Goal: Book appointment/travel/reservation

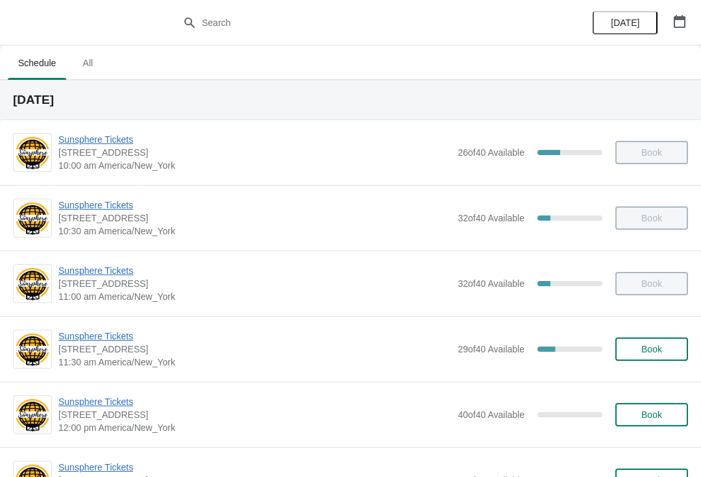
click at [670, 340] on button "Book" at bounding box center [651, 349] width 73 height 23
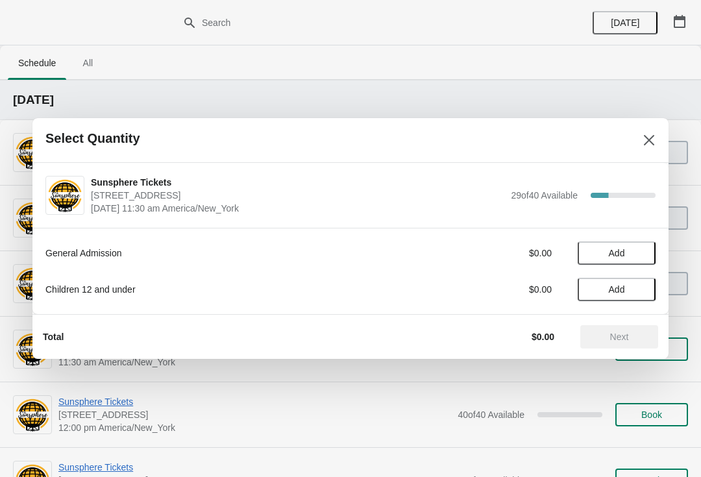
click at [638, 244] on button "Add" at bounding box center [617, 252] width 78 height 23
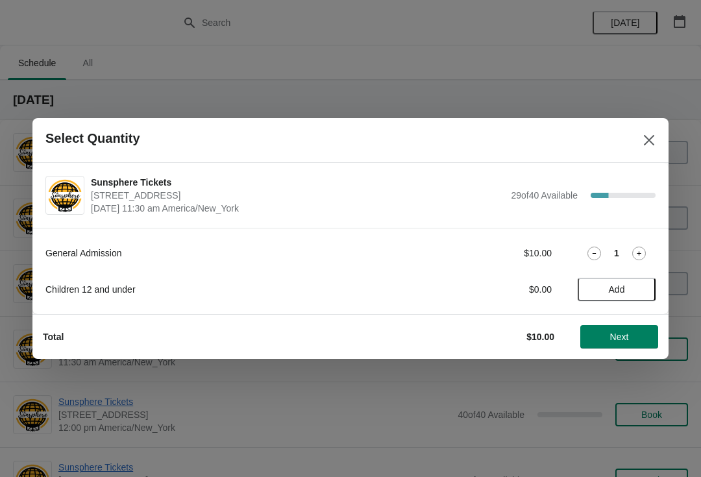
click at [640, 252] on icon at bounding box center [639, 254] width 14 height 14
click at [624, 338] on span "Next" at bounding box center [619, 337] width 19 height 10
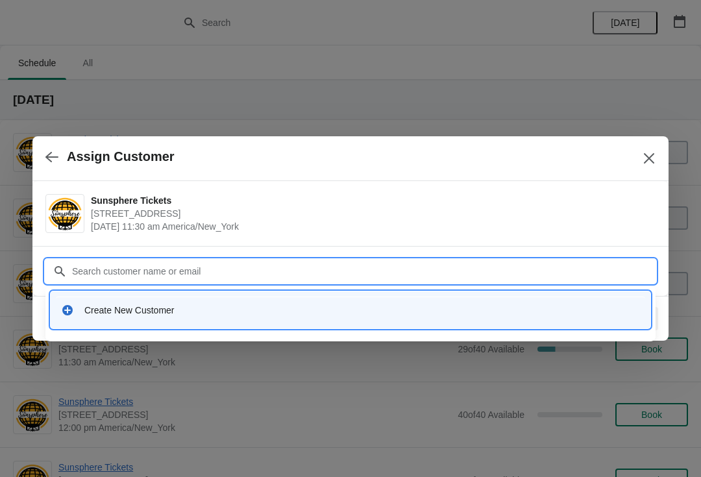
click at [270, 312] on div "Create New Customer" at bounding box center [362, 310] width 556 height 13
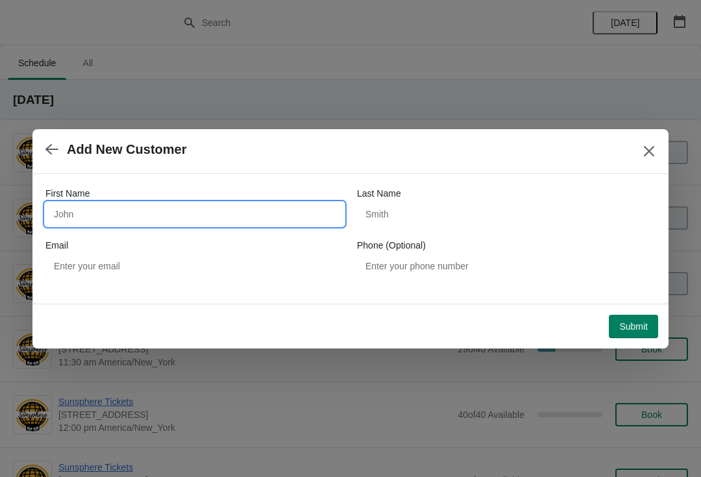
click at [202, 223] on input "First Name" at bounding box center [194, 214] width 299 height 23
type input "W"
click at [633, 310] on div "Submit" at bounding box center [348, 324] width 620 height 29
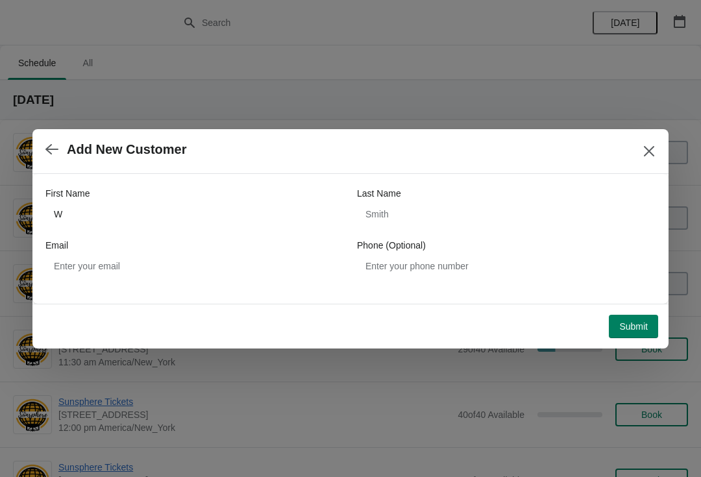
click at [633, 323] on span "Submit" at bounding box center [633, 326] width 29 height 10
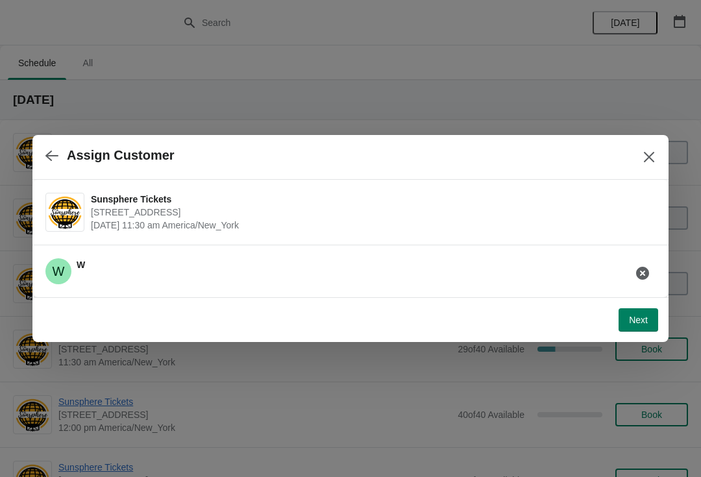
click at [636, 310] on button "Next" at bounding box center [639, 319] width 40 height 23
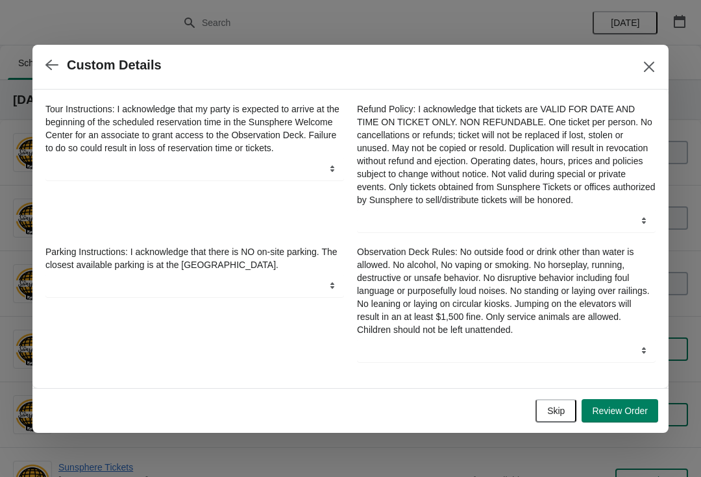
click at [557, 415] on span "Skip" at bounding box center [556, 411] width 18 height 10
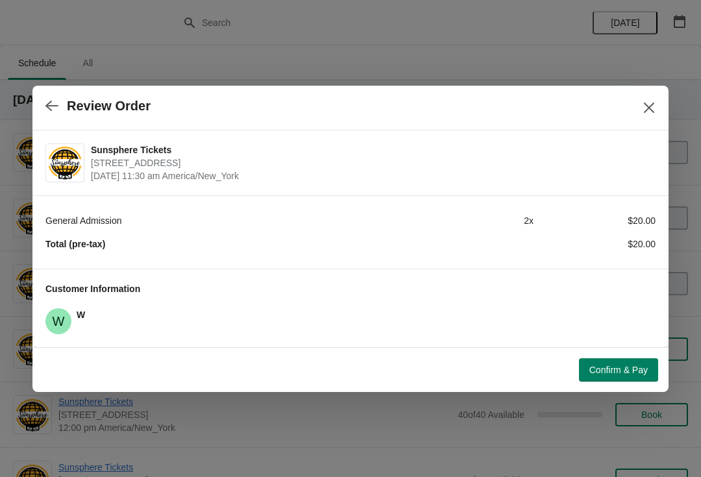
click at [614, 369] on span "Confirm & Pay" at bounding box center [618, 370] width 58 height 10
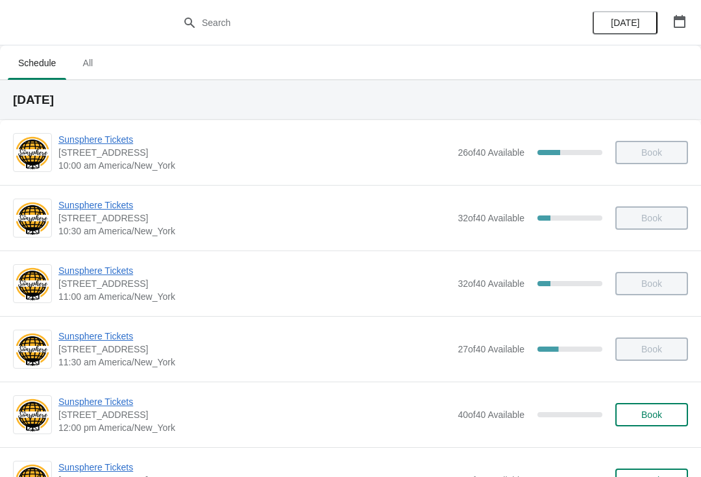
click at [661, 417] on span "Book" at bounding box center [651, 415] width 21 height 10
click at [656, 415] on span "Book" at bounding box center [651, 415] width 21 height 10
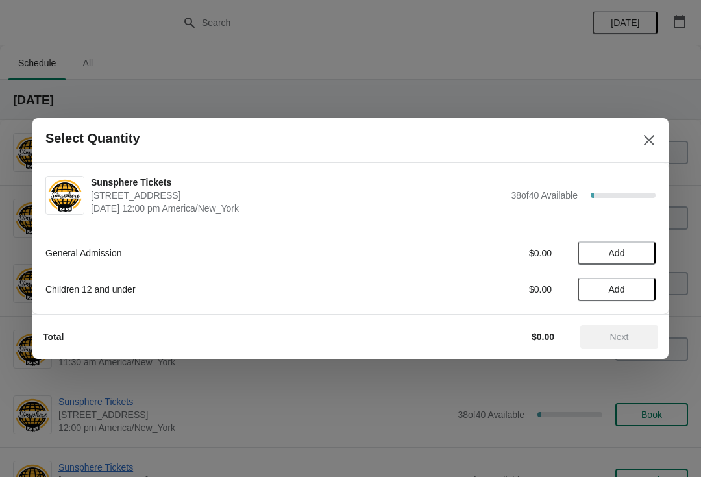
click at [639, 260] on button "Add" at bounding box center [617, 252] width 78 height 23
click at [639, 259] on icon at bounding box center [639, 254] width 14 height 14
click at [643, 256] on icon at bounding box center [639, 254] width 14 height 14
click at [644, 251] on icon at bounding box center [639, 254] width 14 height 14
click at [623, 338] on span "Next" at bounding box center [619, 337] width 19 height 10
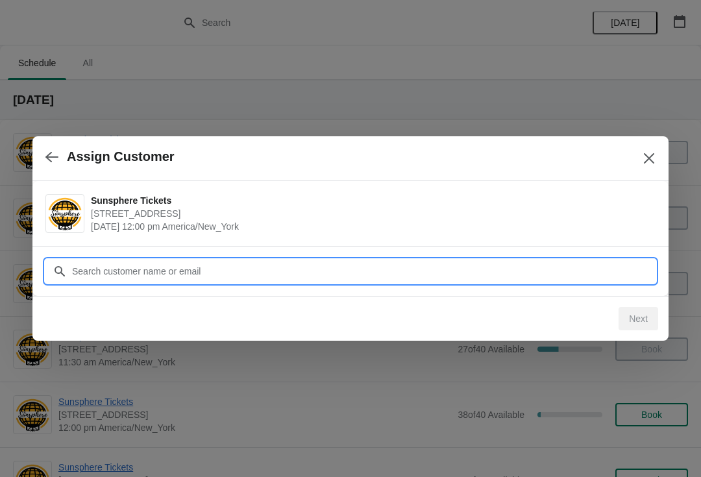
click at [563, 260] on input "Customer" at bounding box center [363, 271] width 584 height 23
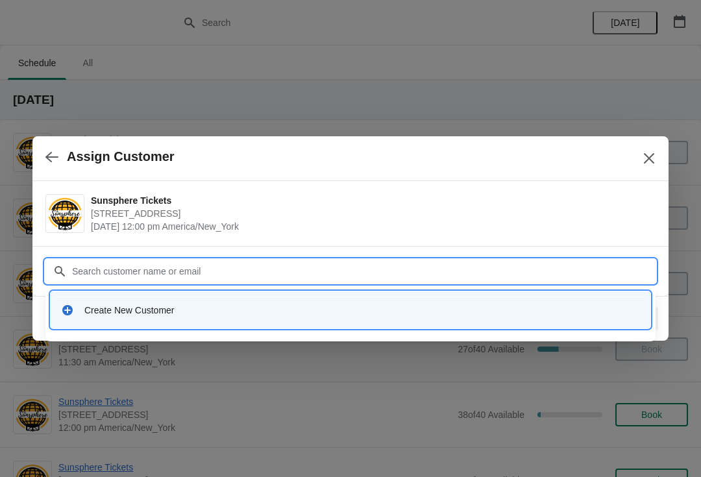
click at [257, 312] on div "Create New Customer" at bounding box center [362, 310] width 556 height 13
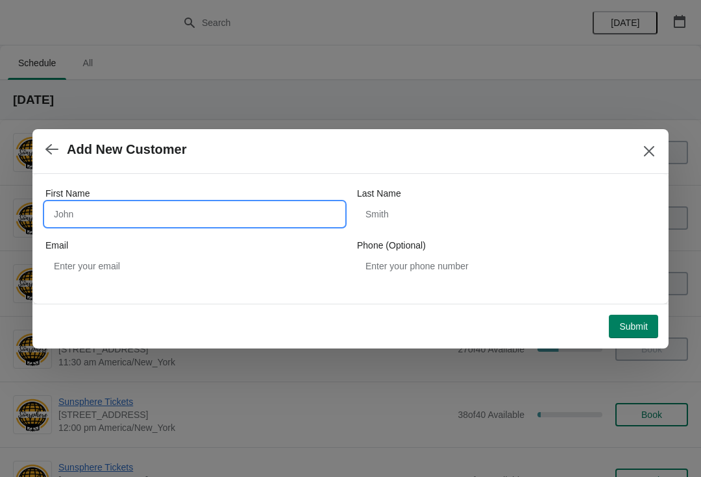
click at [125, 214] on input "First Name" at bounding box center [194, 214] width 299 height 23
type input "W"
click at [630, 315] on button "Submit" at bounding box center [633, 326] width 49 height 23
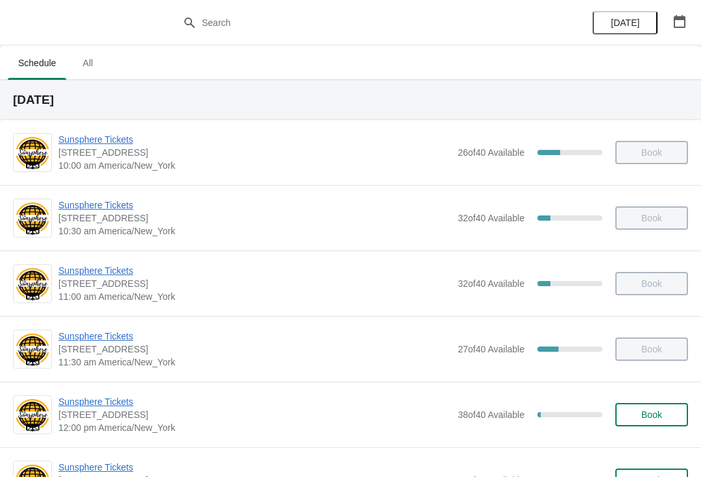
click at [638, 405] on button "Book" at bounding box center [651, 414] width 73 height 23
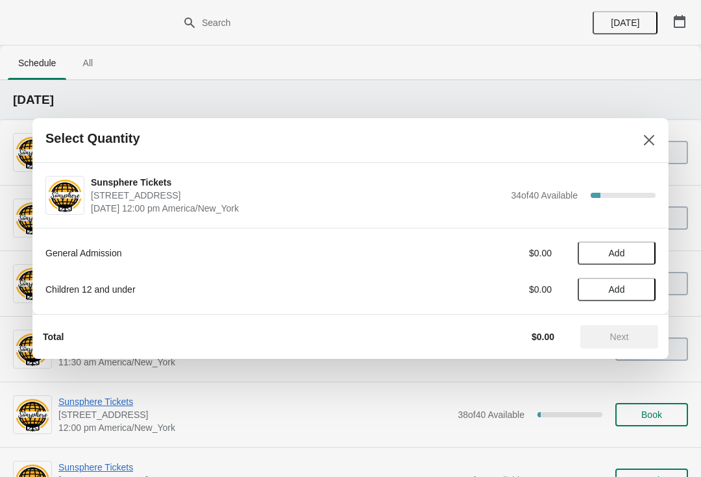
click at [645, 246] on button "Add" at bounding box center [617, 252] width 78 height 23
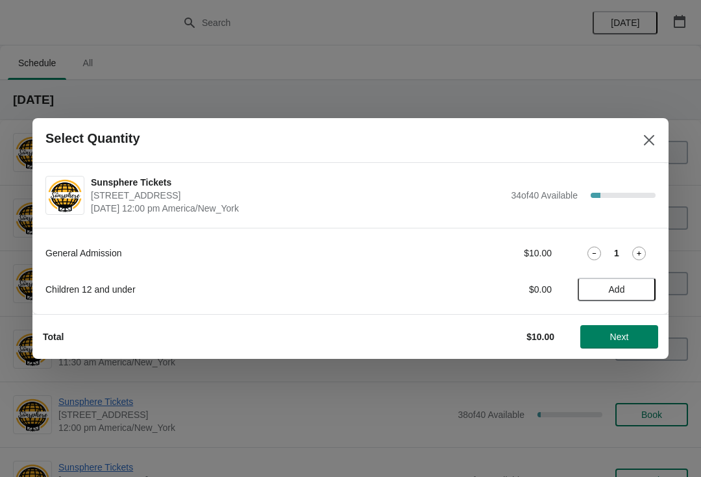
click at [643, 257] on icon at bounding box center [639, 254] width 14 height 14
click at [615, 334] on span "Next" at bounding box center [619, 337] width 19 height 10
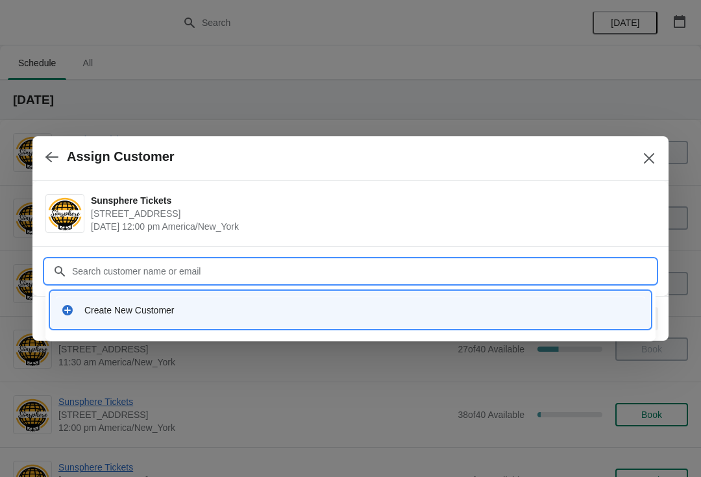
click at [276, 313] on div "Create New Customer" at bounding box center [362, 310] width 556 height 13
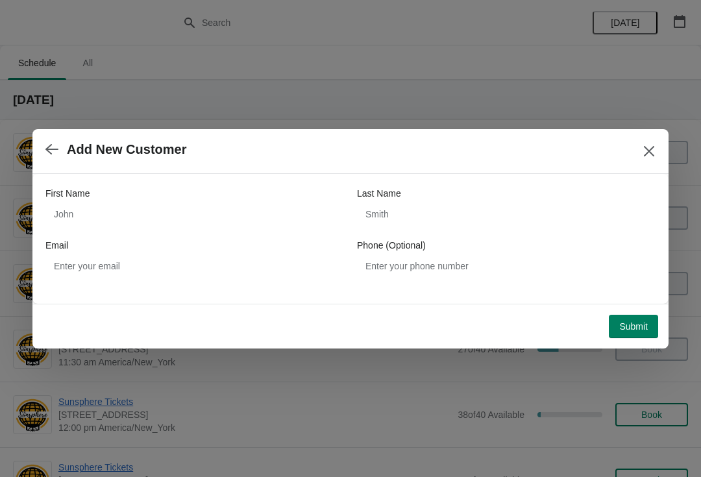
click at [168, 195] on div "First Name" at bounding box center [194, 193] width 299 height 13
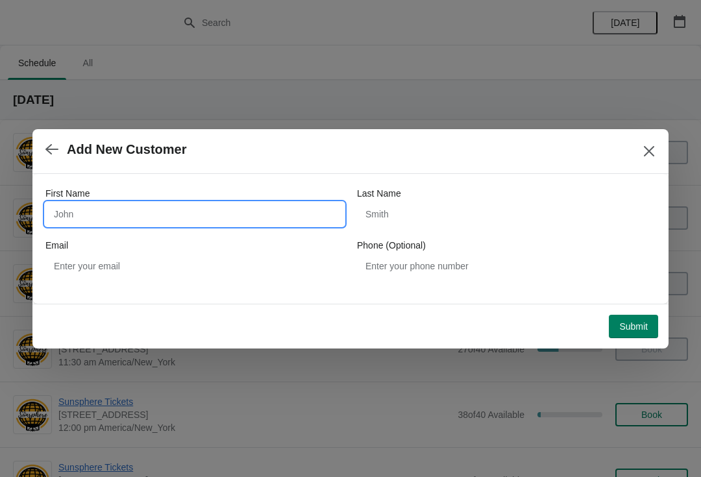
click at [184, 207] on input "First Name" at bounding box center [194, 214] width 299 height 23
type input "W"
click at [634, 315] on button "Submit" at bounding box center [633, 326] width 49 height 23
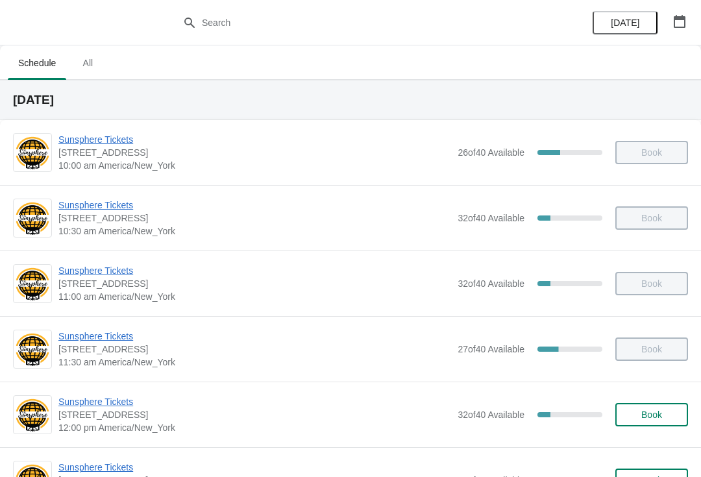
click at [650, 400] on div "Sunsphere Tickets [STREET_ADDRESS] 12:00 pm [GEOGRAPHIC_DATA]/New_York 32 of 40…" at bounding box center [373, 414] width 630 height 39
click at [656, 421] on button "Book" at bounding box center [651, 414] width 73 height 23
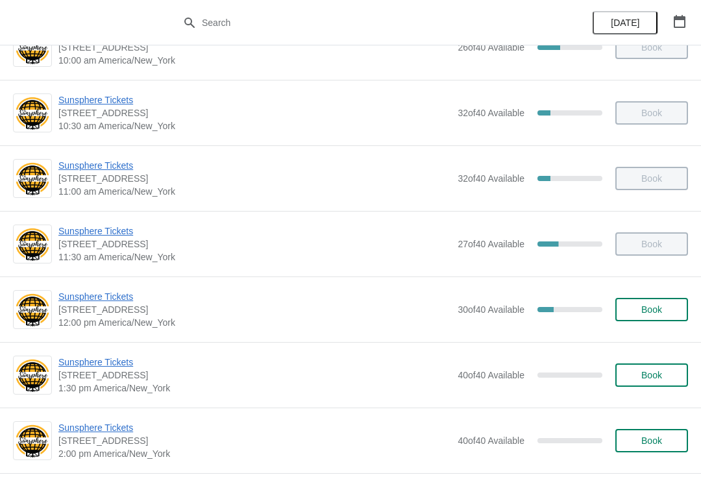
scroll to position [137, 0]
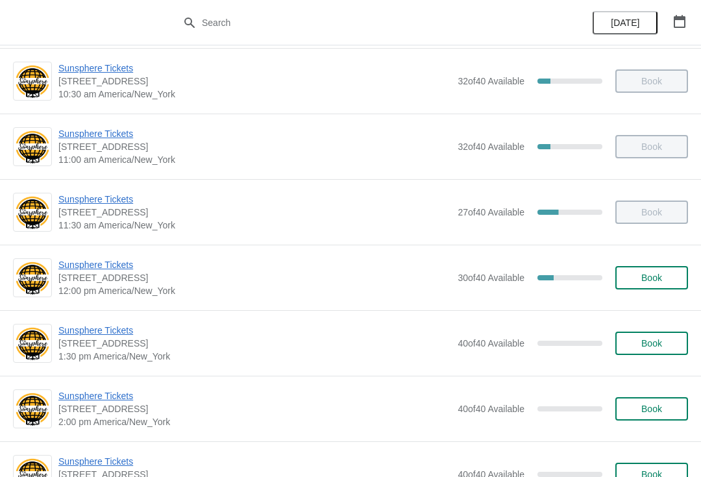
click at [659, 288] on button "Book" at bounding box center [651, 277] width 73 height 23
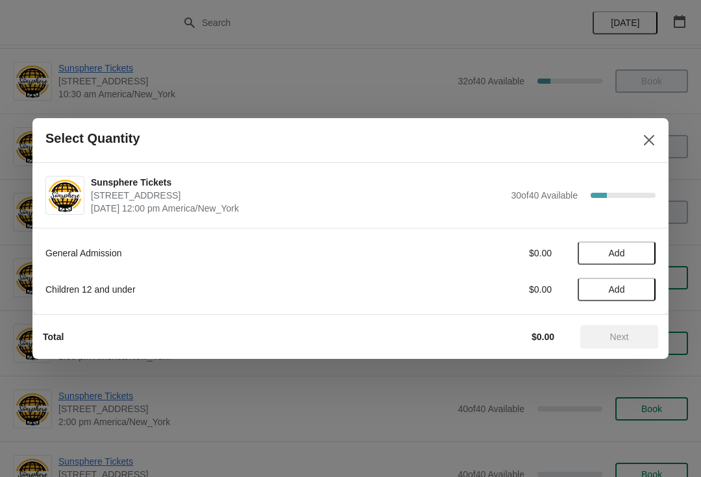
click at [642, 260] on button "Add" at bounding box center [617, 252] width 78 height 23
click at [637, 251] on icon at bounding box center [639, 254] width 14 height 14
click at [640, 247] on icon at bounding box center [639, 254] width 14 height 14
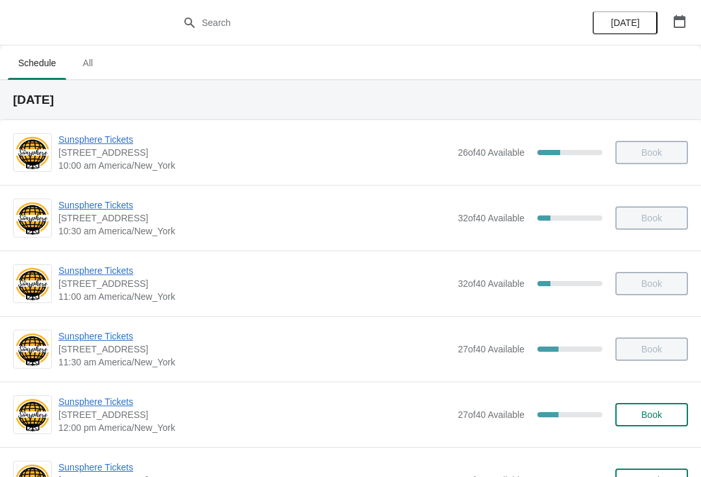
click at [654, 417] on span "Book" at bounding box center [651, 415] width 21 height 10
click at [663, 421] on button "Book" at bounding box center [651, 414] width 73 height 23
click at [650, 400] on div "Sunsphere Tickets [STREET_ADDRESS] 12:00 pm [GEOGRAPHIC_DATA]/New_York 25 of 40…" at bounding box center [373, 414] width 630 height 39
click at [645, 425] on button "Book" at bounding box center [651, 414] width 73 height 23
